Goal: Task Accomplishment & Management: Use online tool/utility

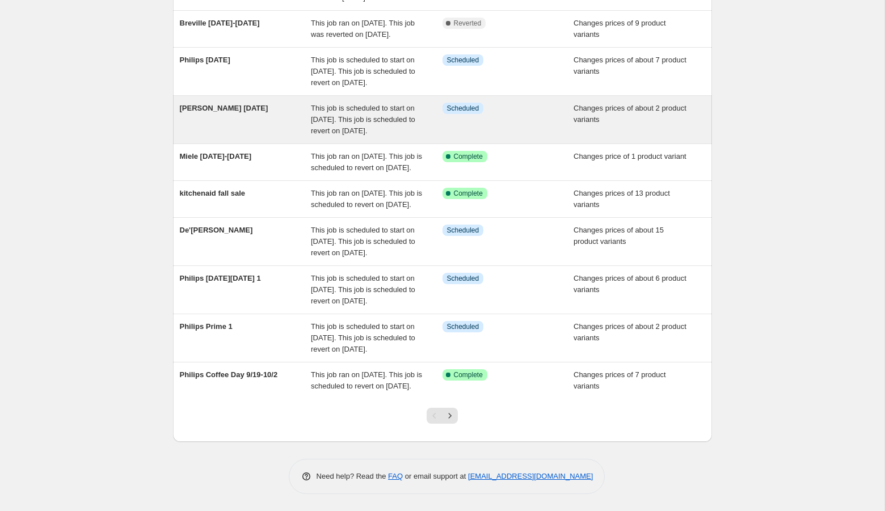
scroll to position [241, 0]
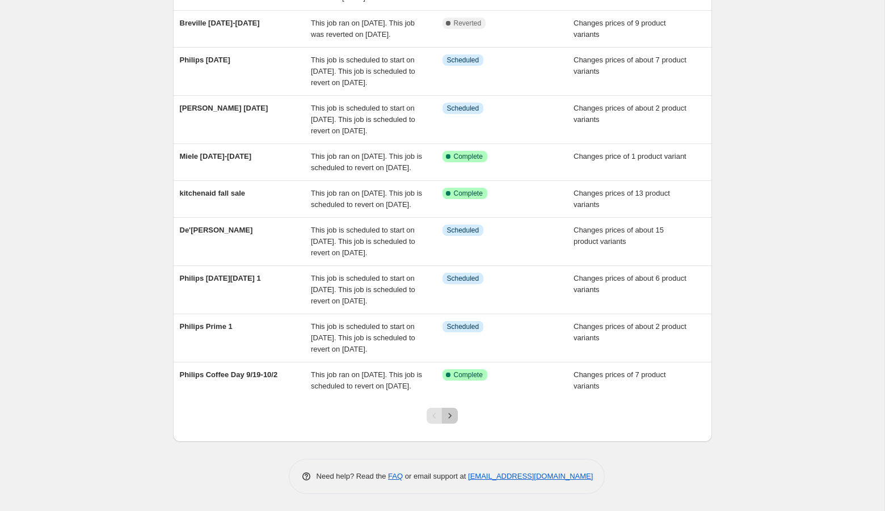
click at [446, 421] on icon "Next" at bounding box center [449, 415] width 11 height 11
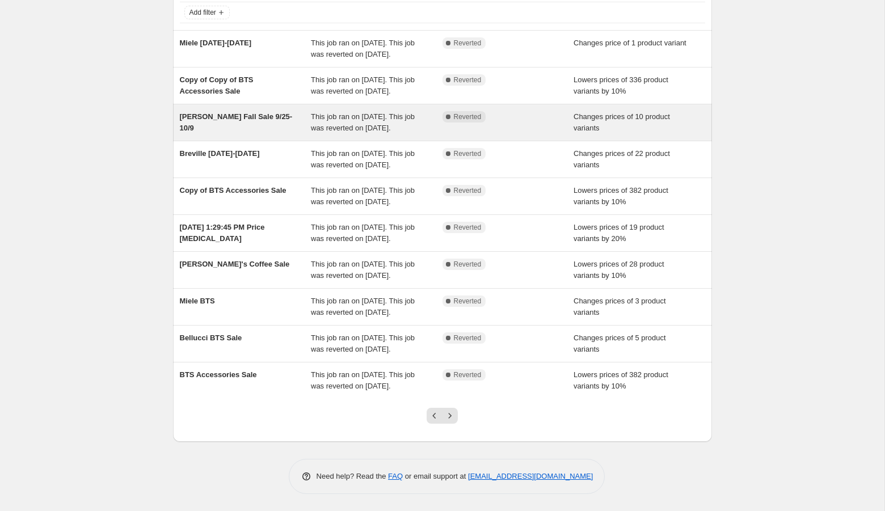
scroll to position [183, 0]
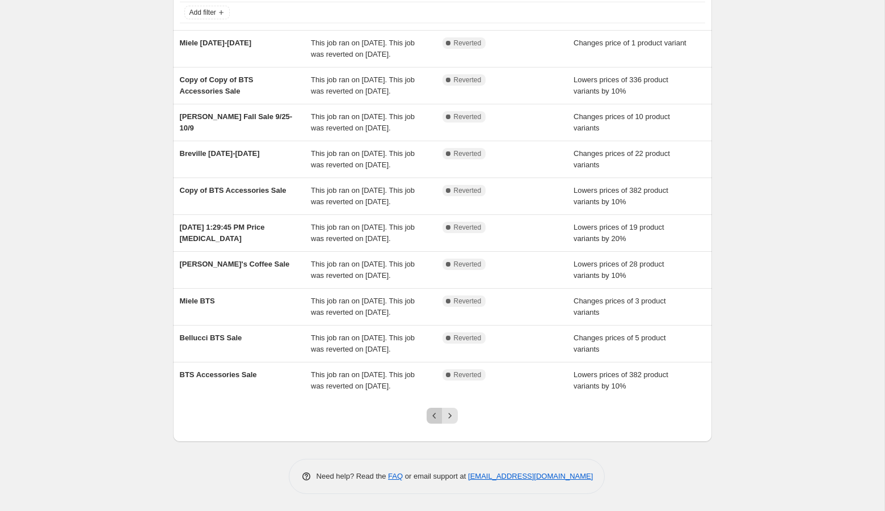
click at [434, 419] on icon "Previous" at bounding box center [434, 415] width 11 height 11
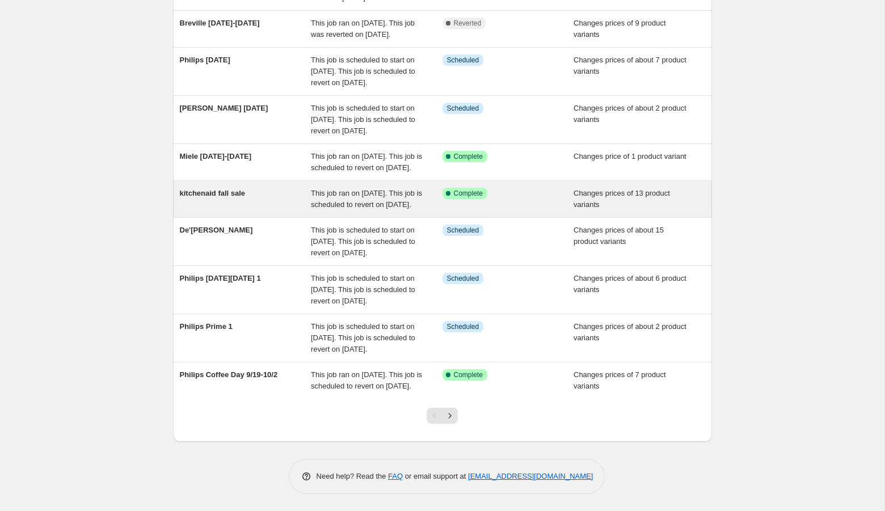
scroll to position [219, 0]
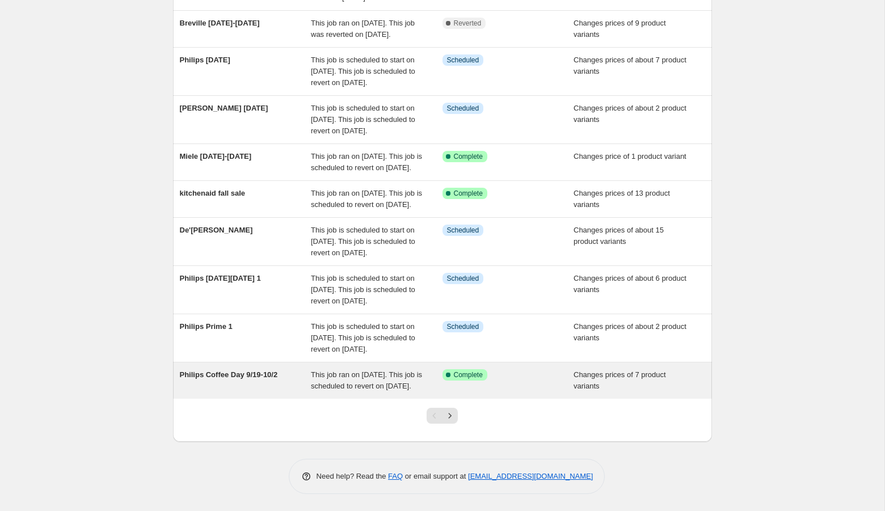
click at [243, 392] on div "Philips Coffee Day 9/19-10/2" at bounding box center [246, 380] width 132 height 23
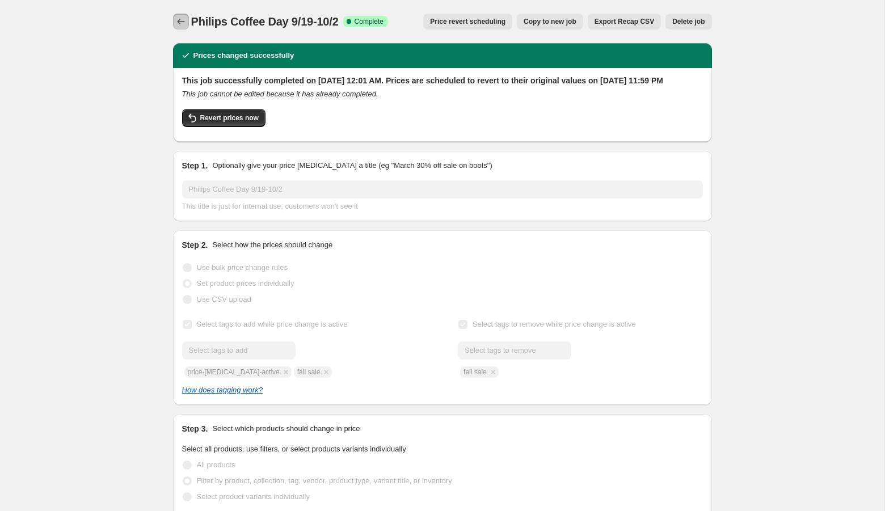
click at [182, 23] on icon "Price change jobs" at bounding box center [180, 21] width 11 height 11
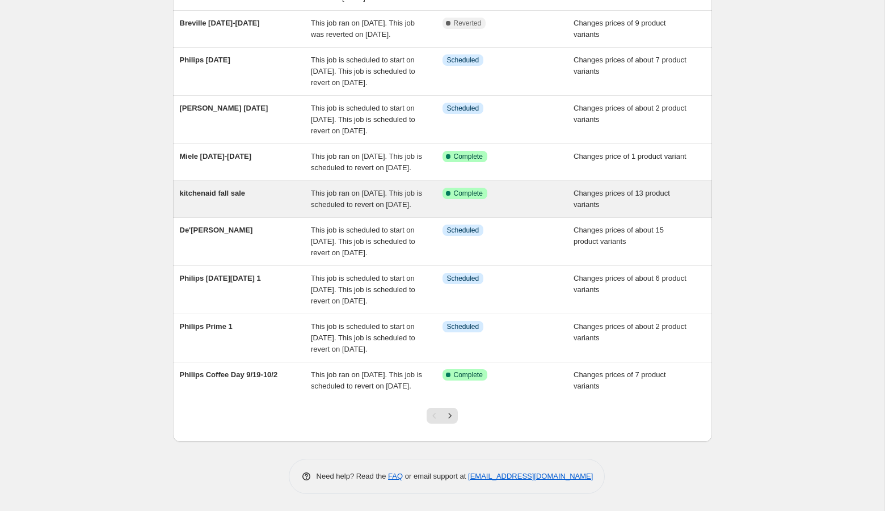
scroll to position [248, 0]
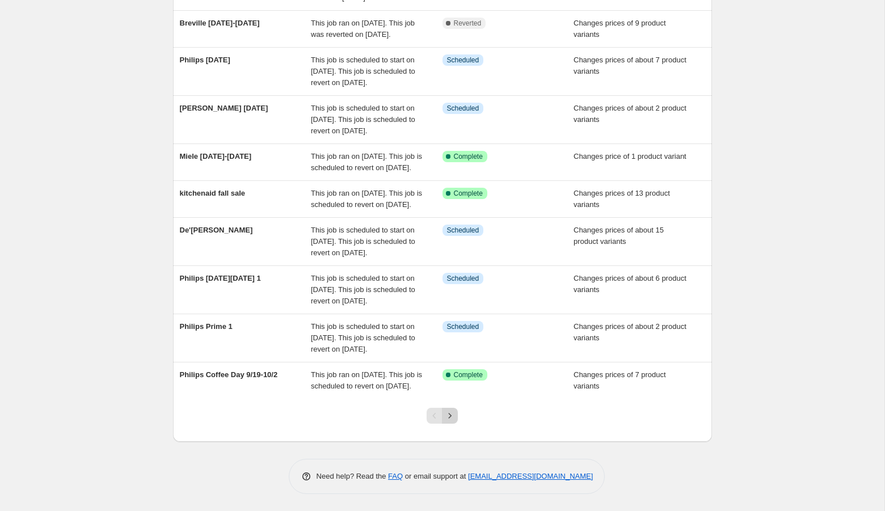
click at [449, 421] on icon "Next" at bounding box center [449, 415] width 11 height 11
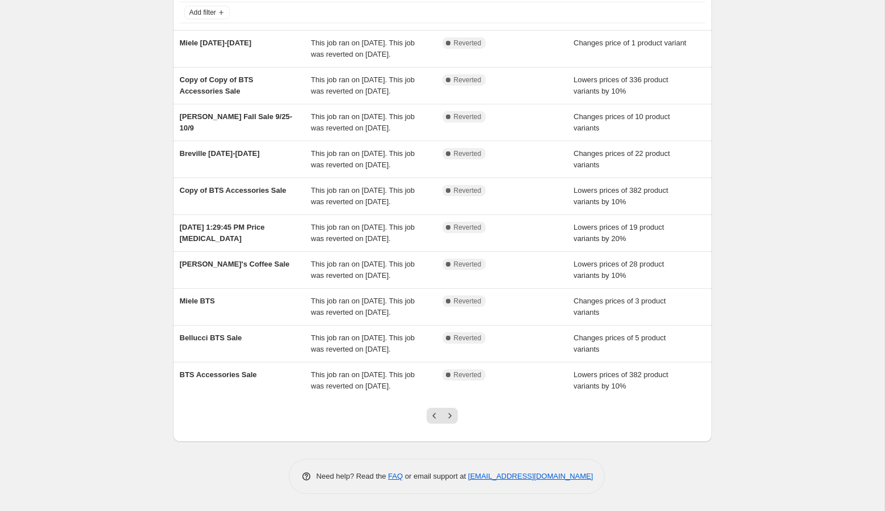
scroll to position [183, 0]
click at [449, 421] on icon "Next" at bounding box center [449, 415] width 11 height 11
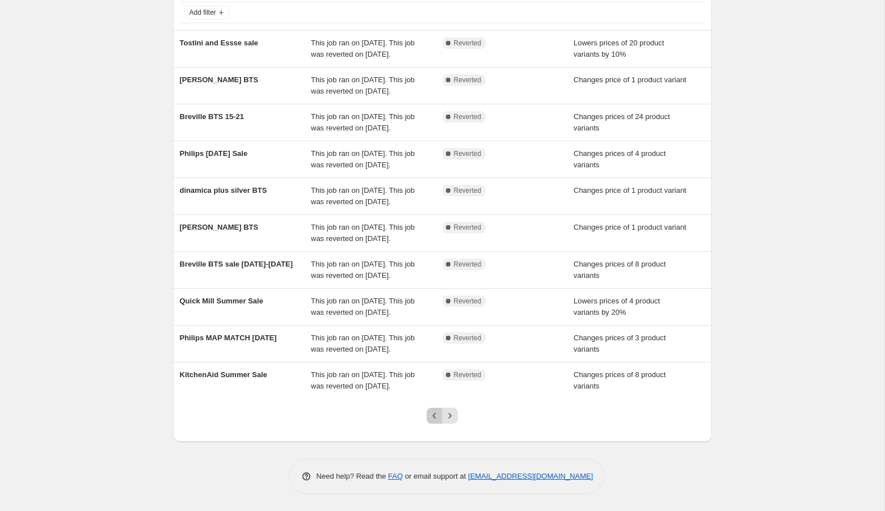
click at [431, 417] on icon "Previous" at bounding box center [434, 415] width 11 height 11
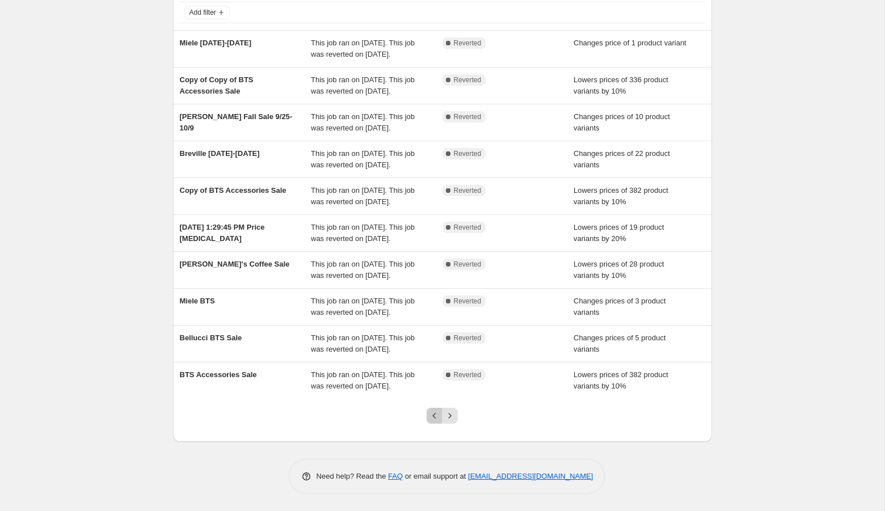
click at [434, 415] on icon "Previous" at bounding box center [434, 415] width 11 height 11
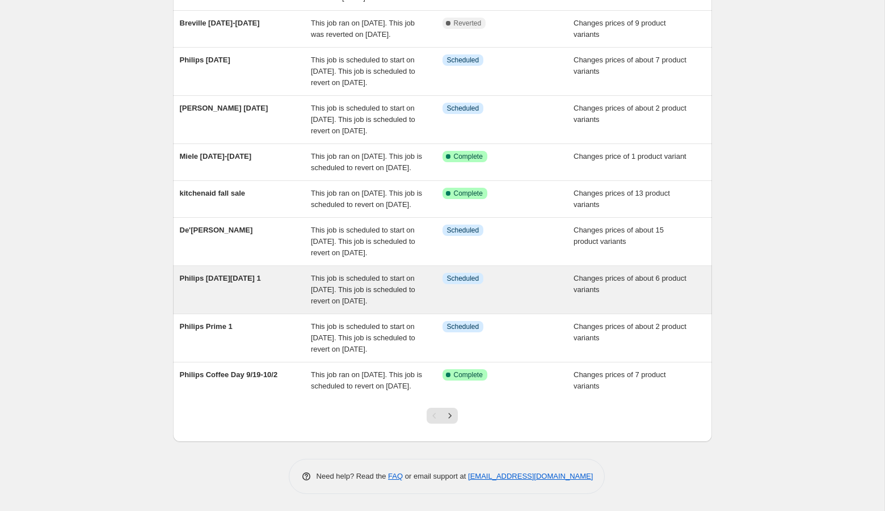
scroll to position [251, 0]
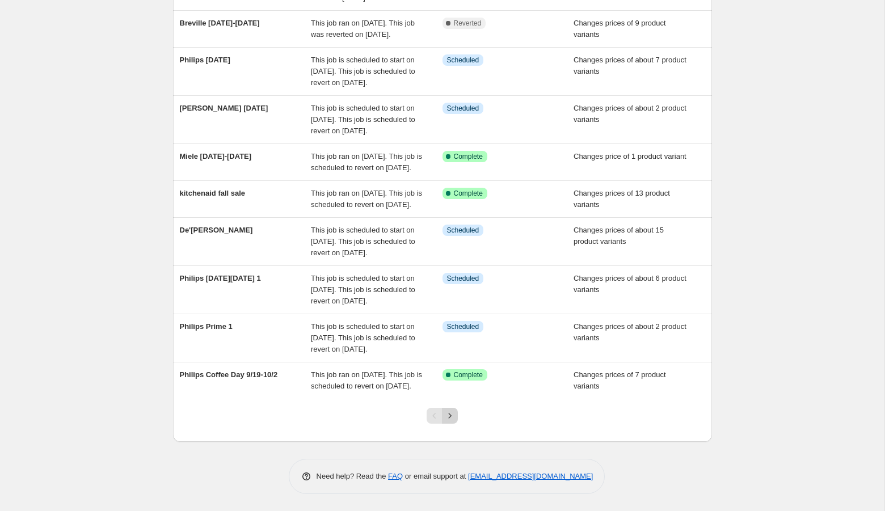
click at [452, 416] on icon "Next" at bounding box center [449, 415] width 11 height 11
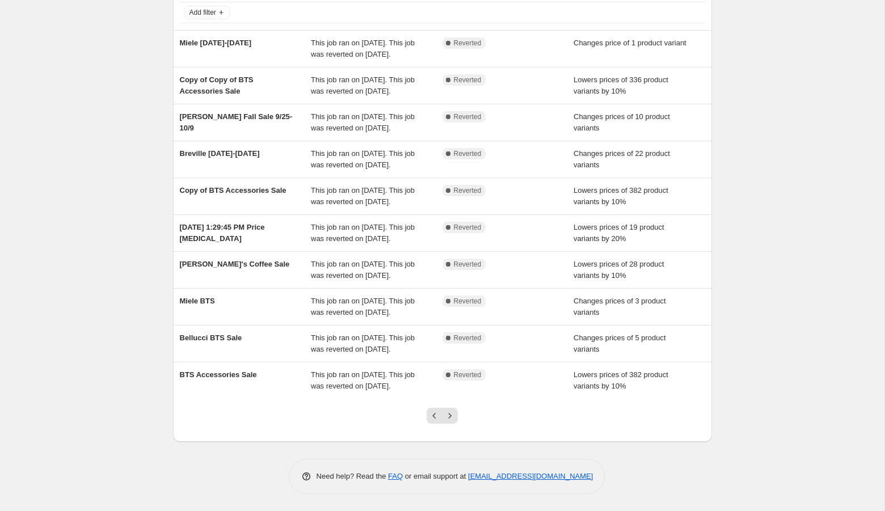
scroll to position [0, 0]
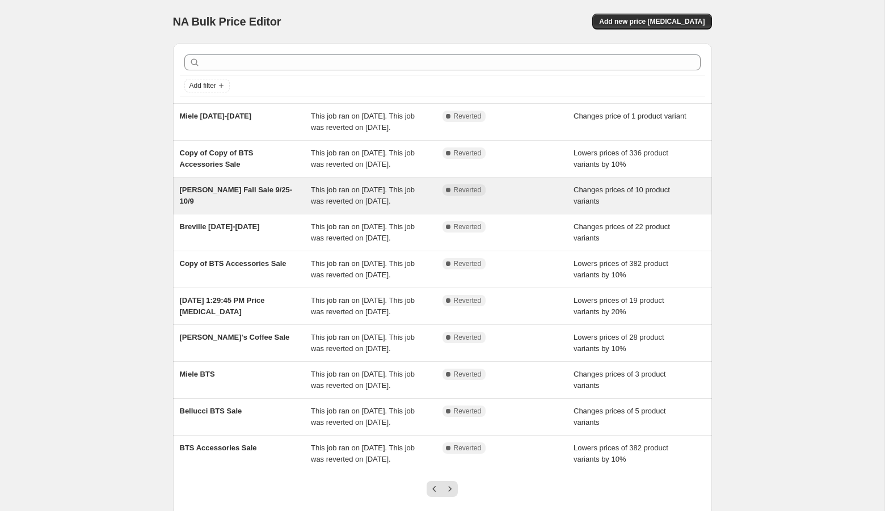
click at [294, 207] on div "[PERSON_NAME] Fall Sale 9/25-10/9" at bounding box center [246, 195] width 132 height 23
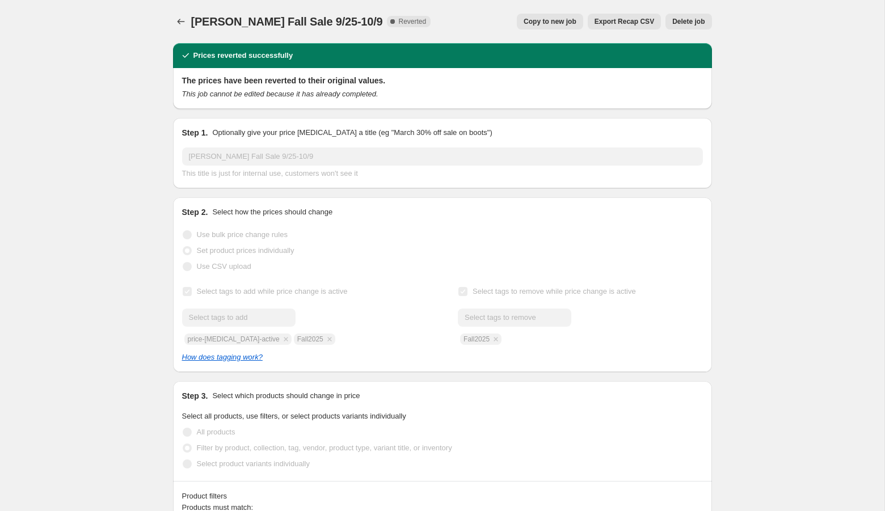
click at [559, 21] on span "Copy to new job" at bounding box center [549, 21] width 53 height 9
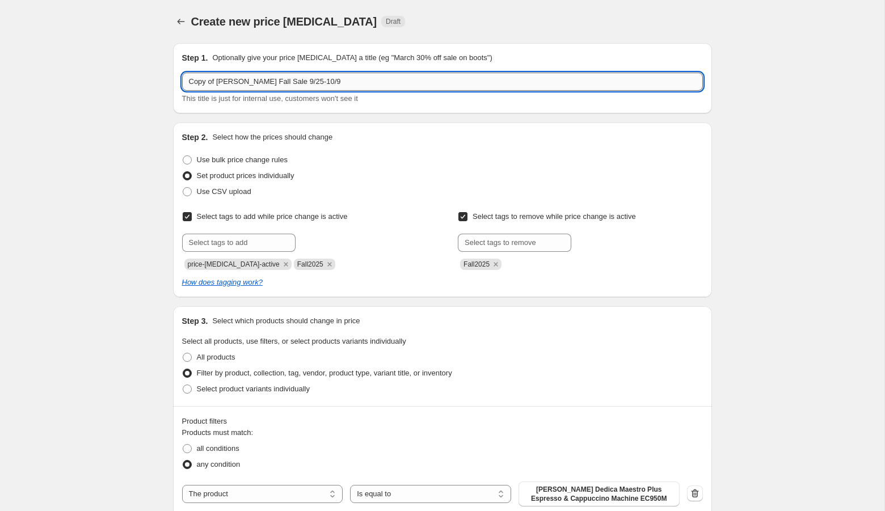
click at [217, 83] on input "Copy of [PERSON_NAME] Fall Sale 9/25-10/9" at bounding box center [442, 82] width 521 height 18
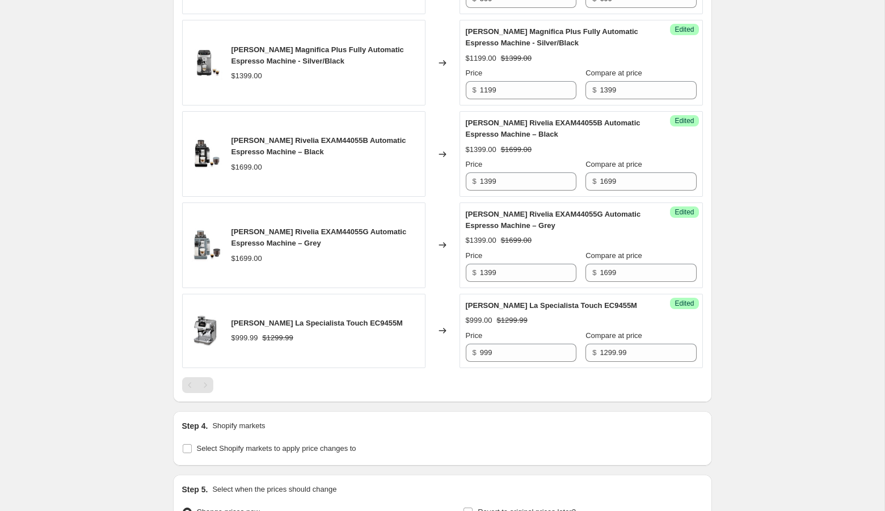
scroll to position [1927, 0]
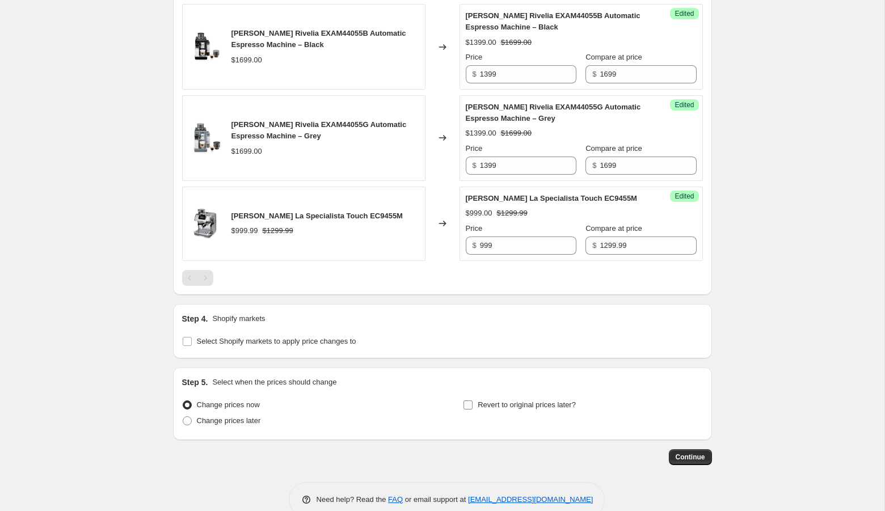
type input "[PERSON_NAME] Fall Sale 9/25-10/9"
click at [488, 400] on span "Revert to original prices later?" at bounding box center [526, 404] width 98 height 9
click at [472, 400] on input "Revert to original prices later?" at bounding box center [467, 404] width 9 height 9
checkbox input "true"
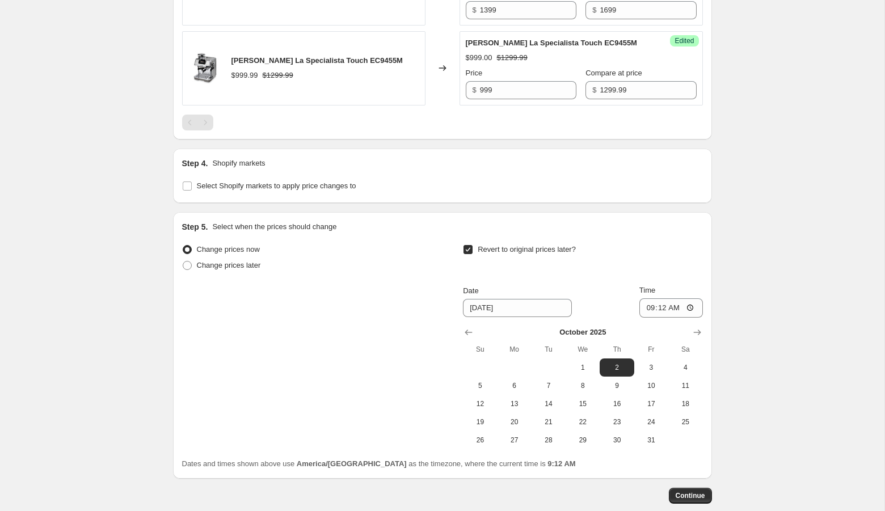
scroll to position [2121, 0]
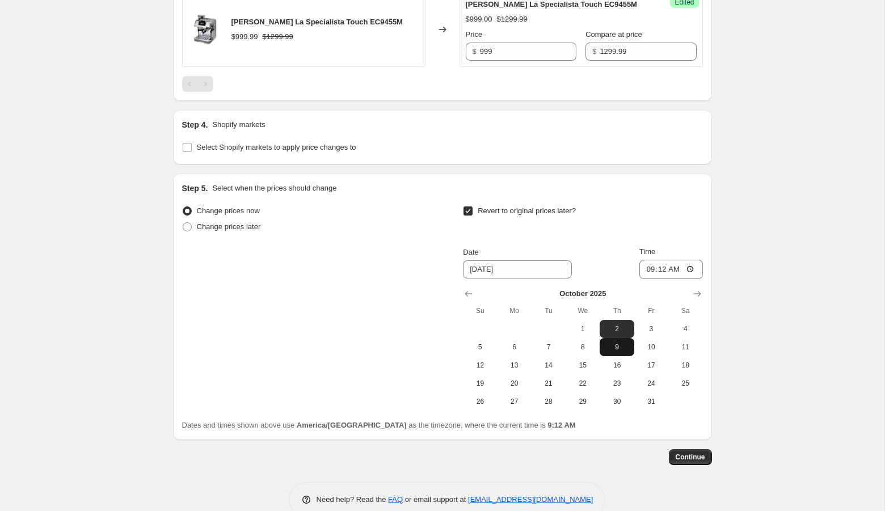
click at [617, 342] on span "9" at bounding box center [616, 346] width 25 height 9
type input "[DATE]"
click at [645, 260] on input "09:12" at bounding box center [671, 269] width 64 height 19
type input "23:59"
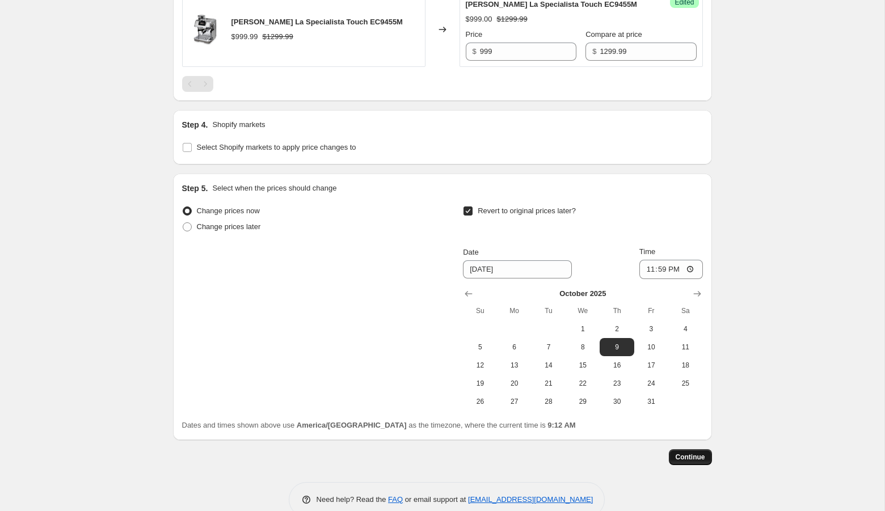
click at [684, 452] on span "Continue" at bounding box center [689, 456] width 29 height 9
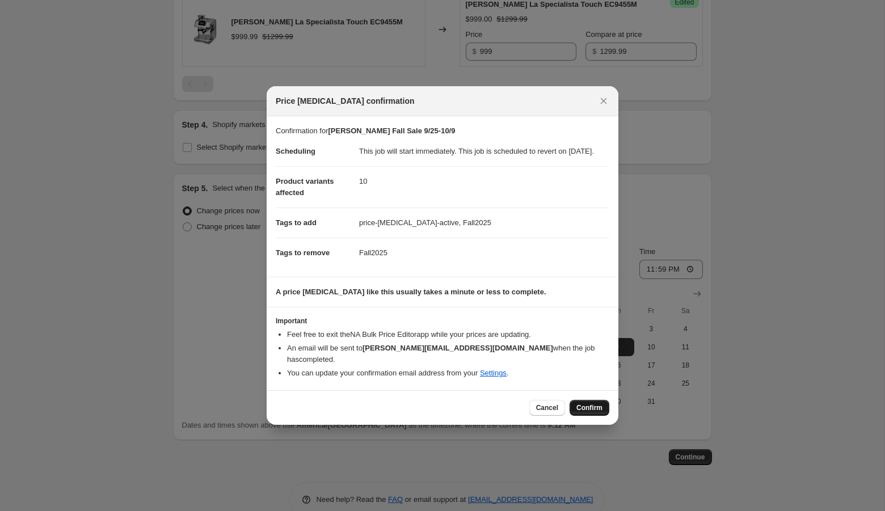
click at [592, 408] on span "Confirm" at bounding box center [589, 407] width 26 height 9
type input "[PERSON_NAME] Fall Sale 9/25-10/9"
